Goal: Transaction & Acquisition: Book appointment/travel/reservation

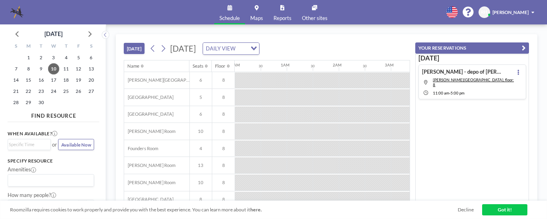
scroll to position [0, 481]
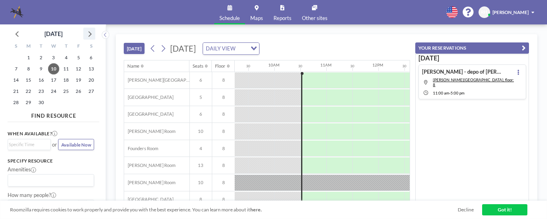
click at [90, 31] on icon at bounding box center [89, 33] width 10 height 10
click at [54, 58] on span "1" at bounding box center [53, 57] width 11 height 11
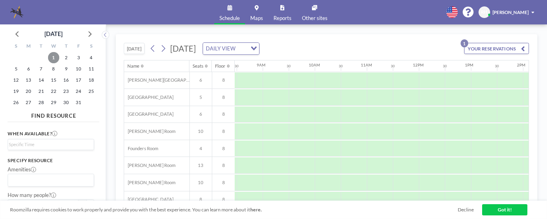
scroll to position [0, 437]
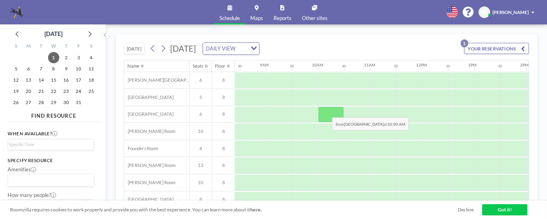
click at [326, 111] on div at bounding box center [331, 115] width 26 height 16
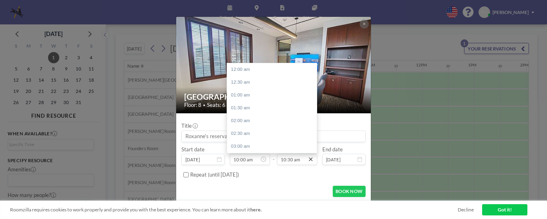
scroll to position [268, 0]
click at [293, 159] on input "10:30 am" at bounding box center [297, 159] width 40 height 11
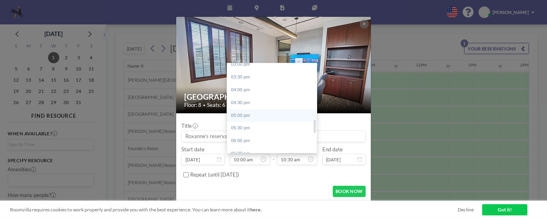
click at [237, 115] on div "05:00 pm" at bounding box center [274, 115] width 94 height 13
type input "05:00 pm"
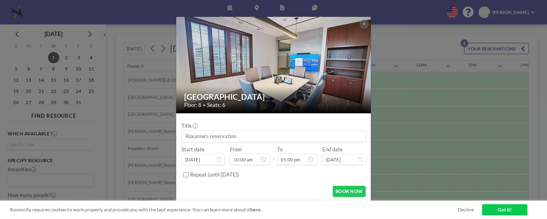
scroll to position [256, 0]
click at [203, 134] on input at bounding box center [273, 136] width 183 height 11
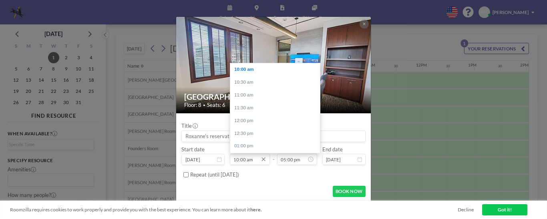
paste input "[PERSON_NAME] - Depo of [PERSON_NAME]"
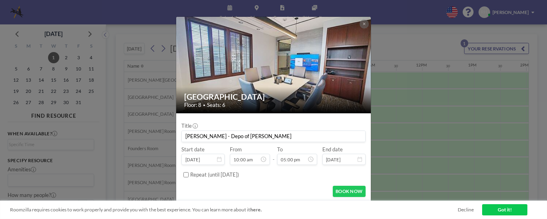
click at [346, 136] on input "[PERSON_NAME] - Depo of [PERSON_NAME]" at bounding box center [273, 136] width 183 height 11
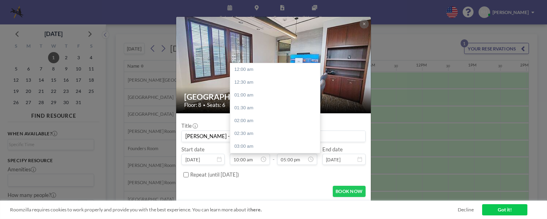
scroll to position [256, 0]
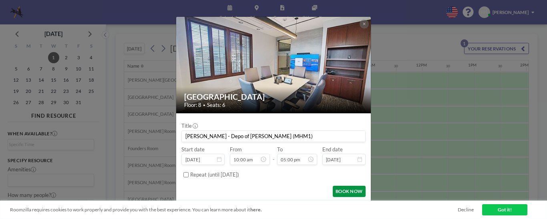
type input "[PERSON_NAME] - Depo of [PERSON_NAME] (MHM1)"
click at [352, 188] on button "BOOK NOW" at bounding box center [349, 191] width 33 height 11
